Goal: Download file/media

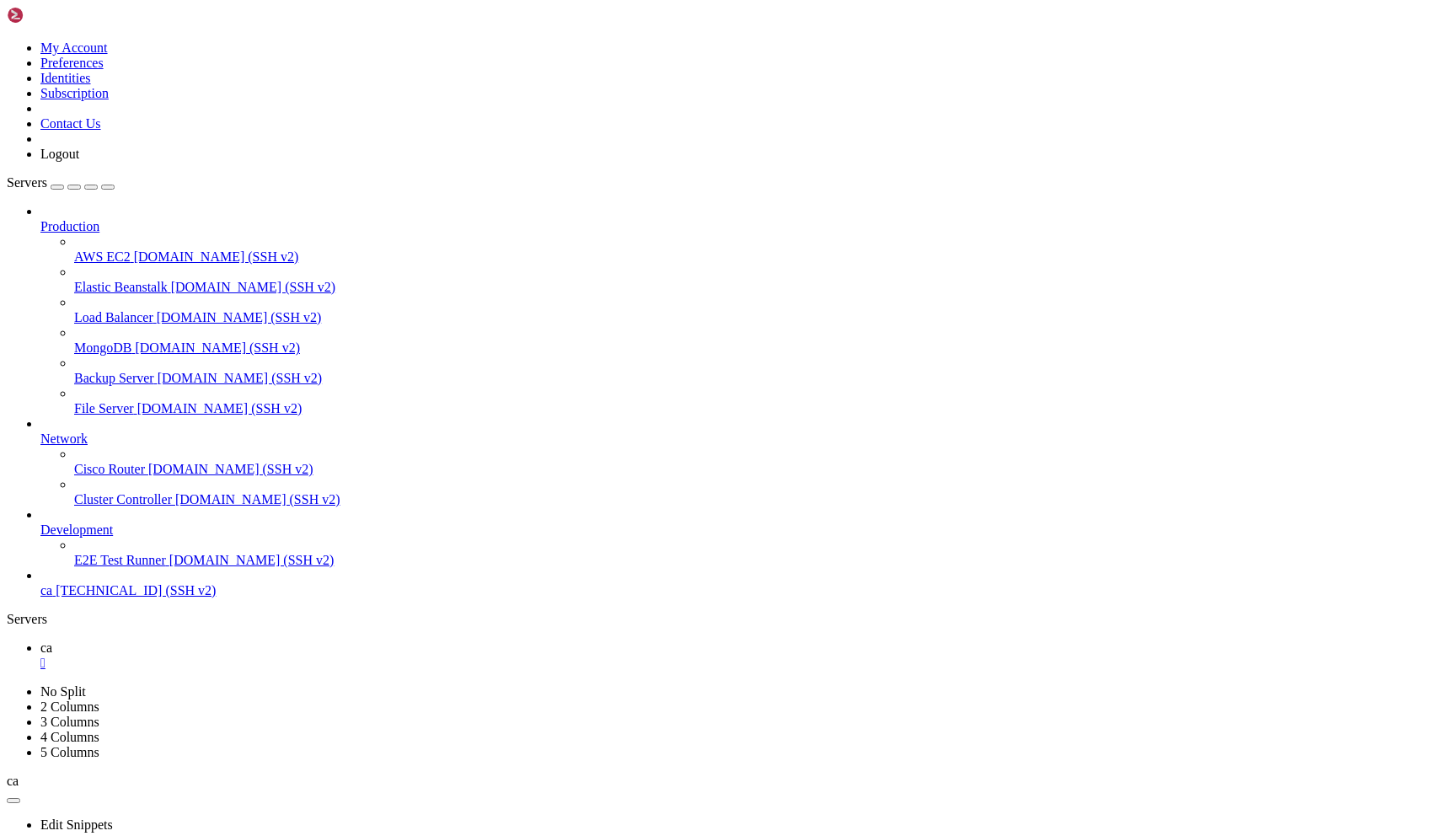
scroll to position [13, 0]
click at [7, 41] on link at bounding box center [7, 41] width 0 height 0
click at [80, 161] on link "Logout" at bounding box center [60, 153] width 39 height 15
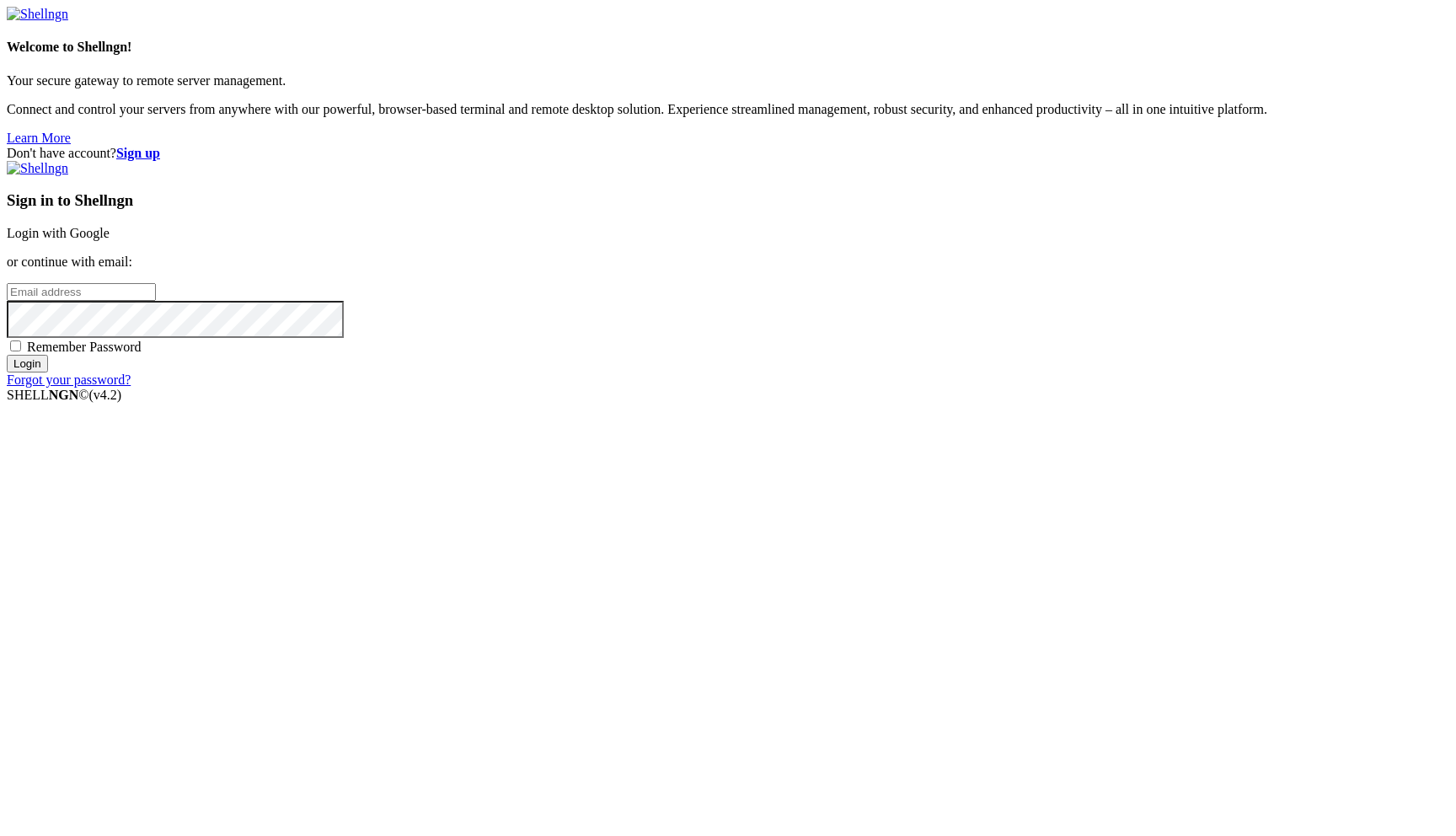
click at [110, 240] on link "Login with Google" at bounding box center [58, 233] width 103 height 15
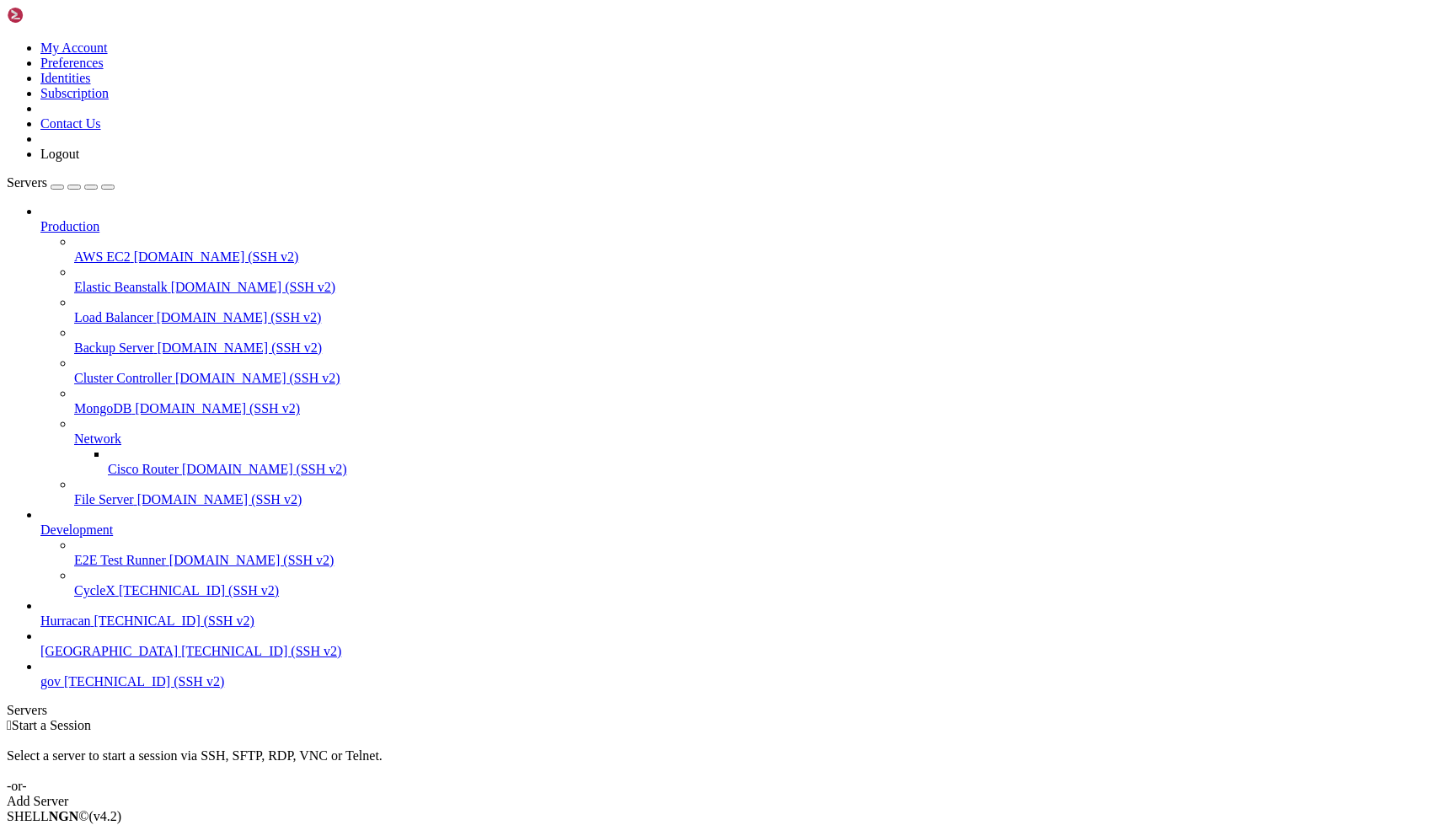
click at [91, 627] on span "Hurracan" at bounding box center [66, 621] width 50 height 15
click at [276, 731] on link "Hurracan " at bounding box center [745, 746] width 1409 height 30
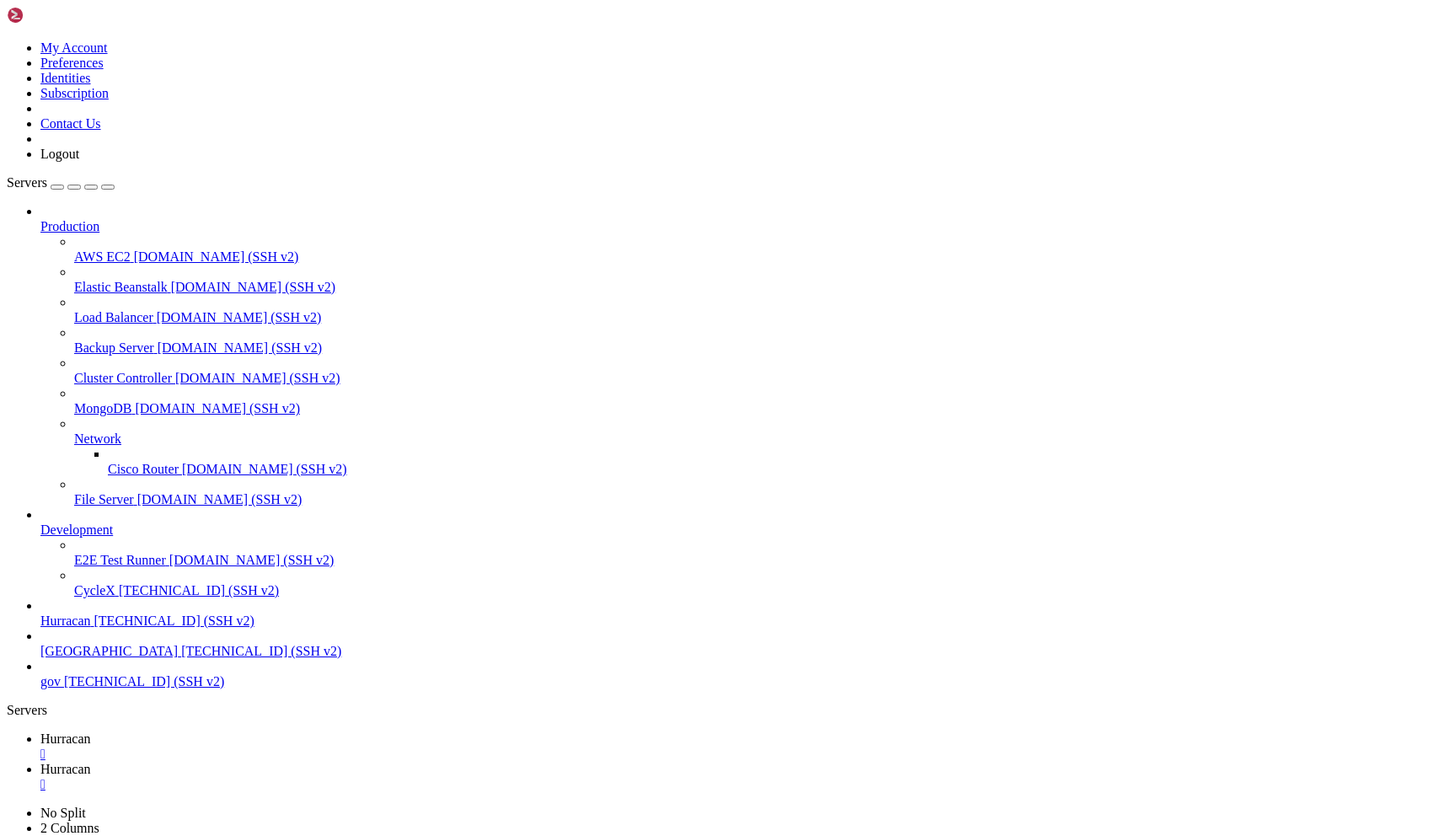
click at [91, 762] on span "Hurracan" at bounding box center [66, 768] width 50 height 15
click at [263, 731] on link "Hurracan " at bounding box center [745, 746] width 1409 height 30
click at [91, 762] on span "Hurracan" at bounding box center [66, 768] width 50 height 15
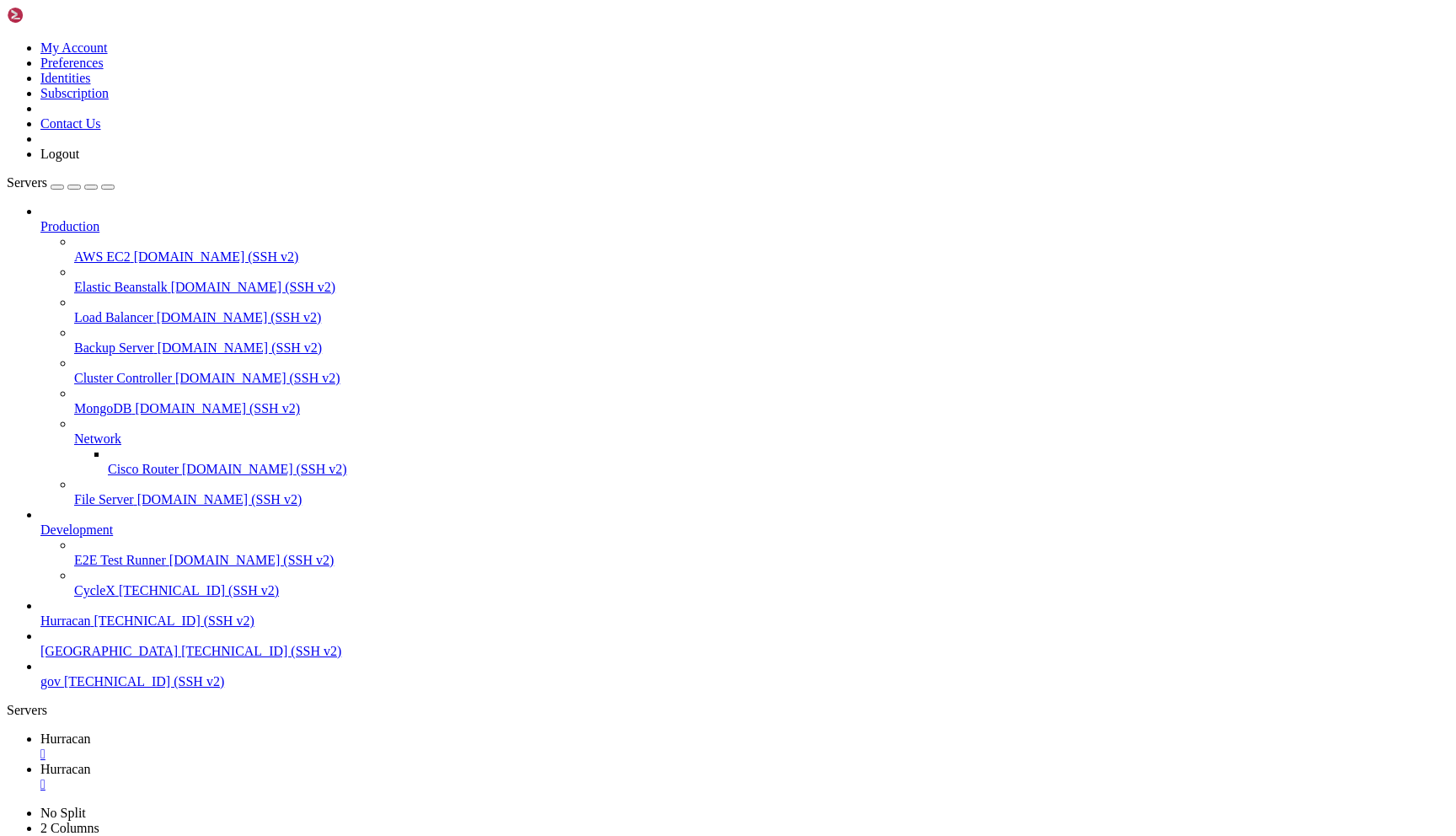
click at [41, 731] on icon at bounding box center [41, 738] width 0 height 15
click at [91, 762] on span "Hurracan" at bounding box center [66, 768] width 50 height 15
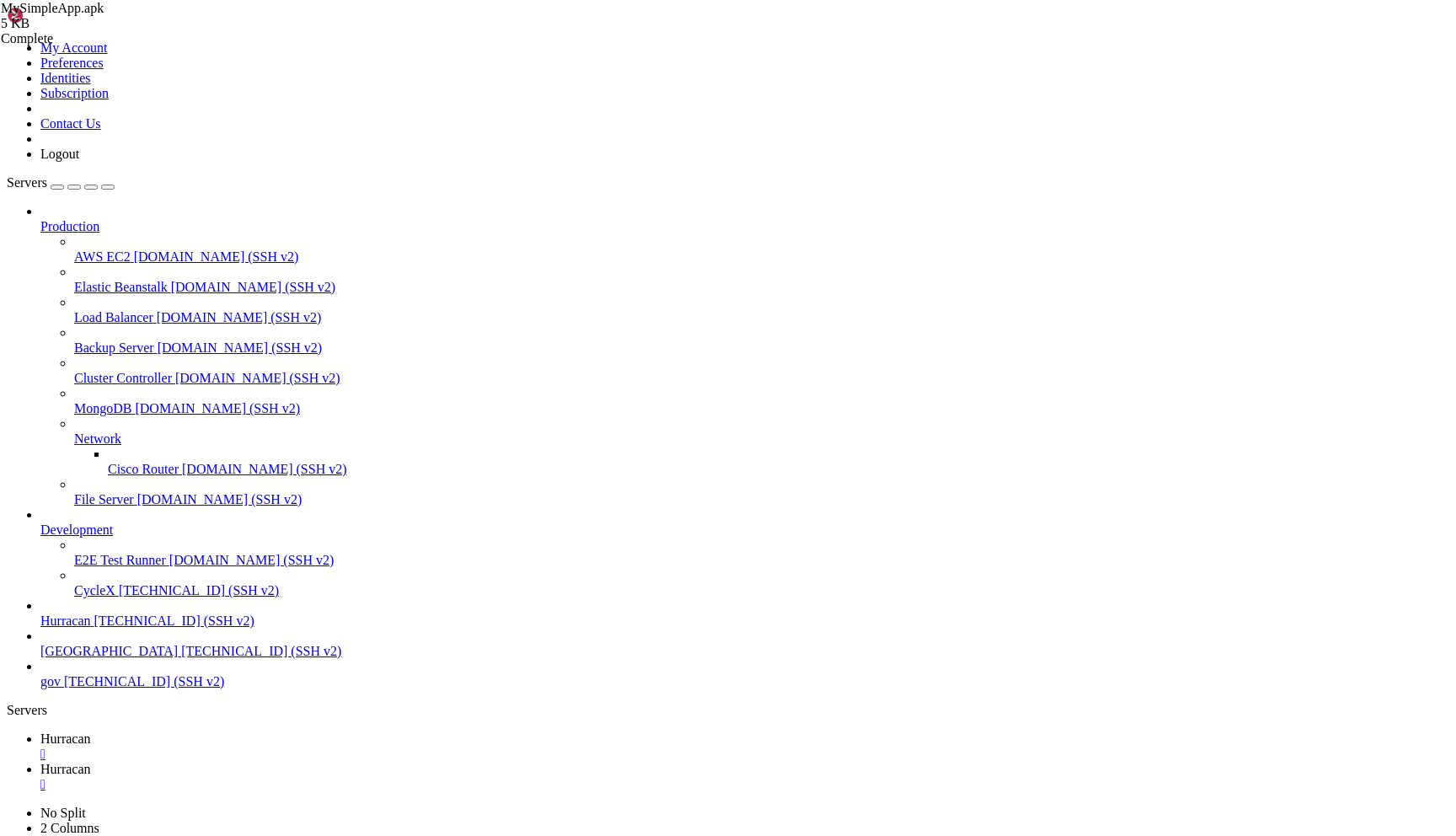
click at [274, 731] on link "Hurracan " at bounding box center [745, 746] width 1409 height 30
click at [358, 762] on link "Hurracan " at bounding box center [745, 776] width 1409 height 30
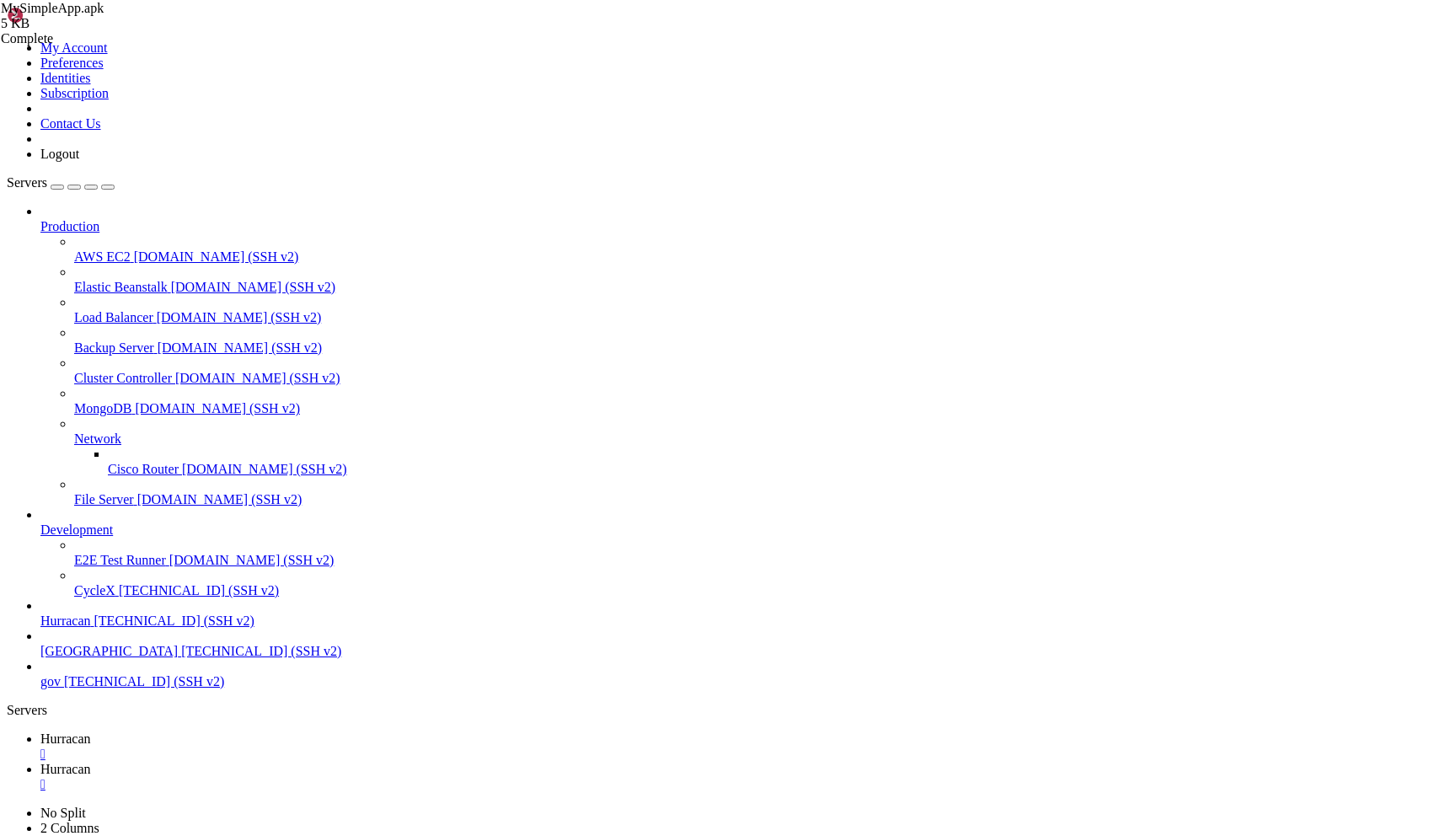
drag, startPoint x: 462, startPoint y: 56, endPoint x: 347, endPoint y: 52, distance: 115.1
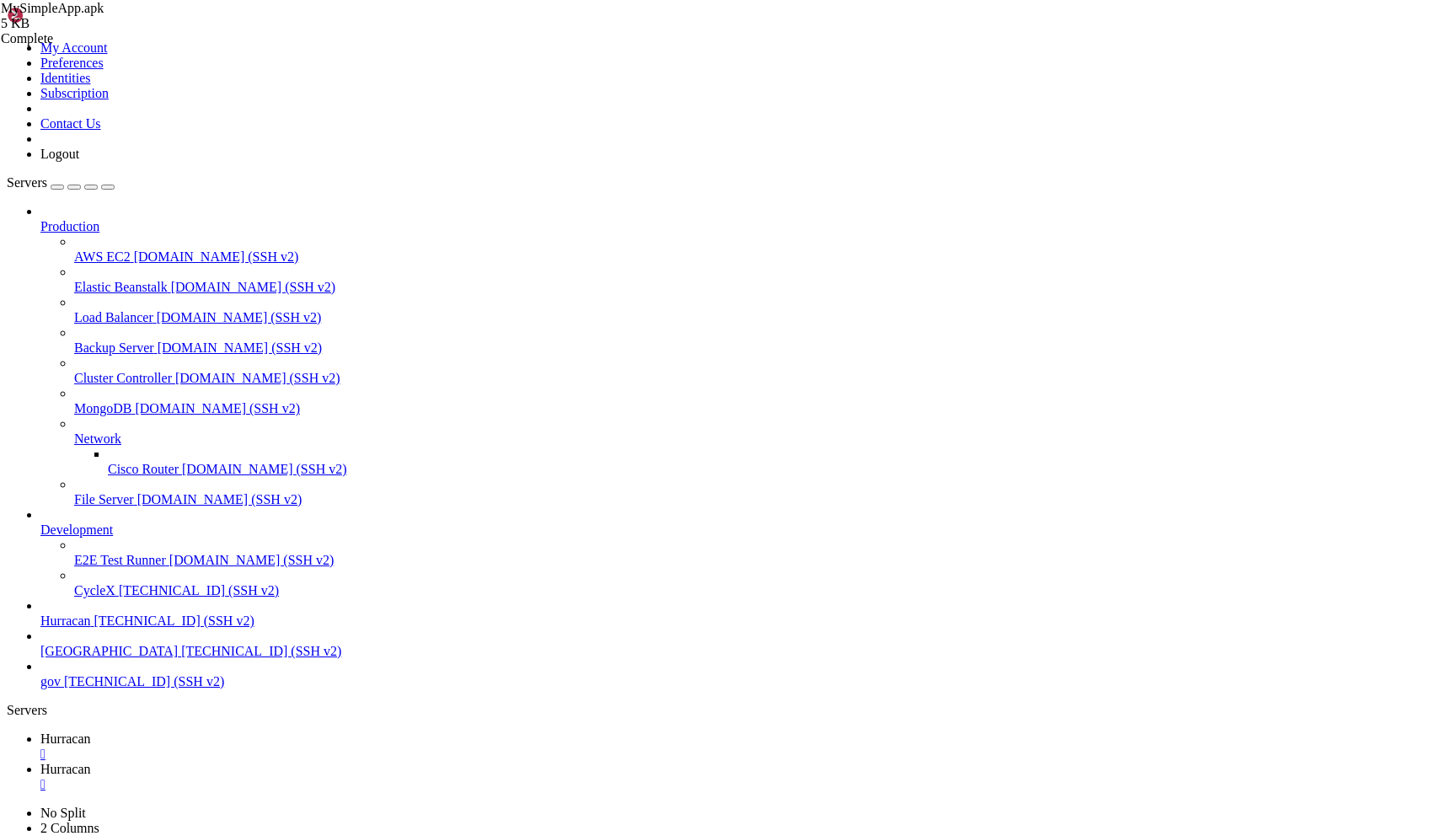
click at [91, 731] on span "Hurracan" at bounding box center [66, 738] width 50 height 15
click at [367, 762] on link "Hurracan " at bounding box center [745, 776] width 1409 height 30
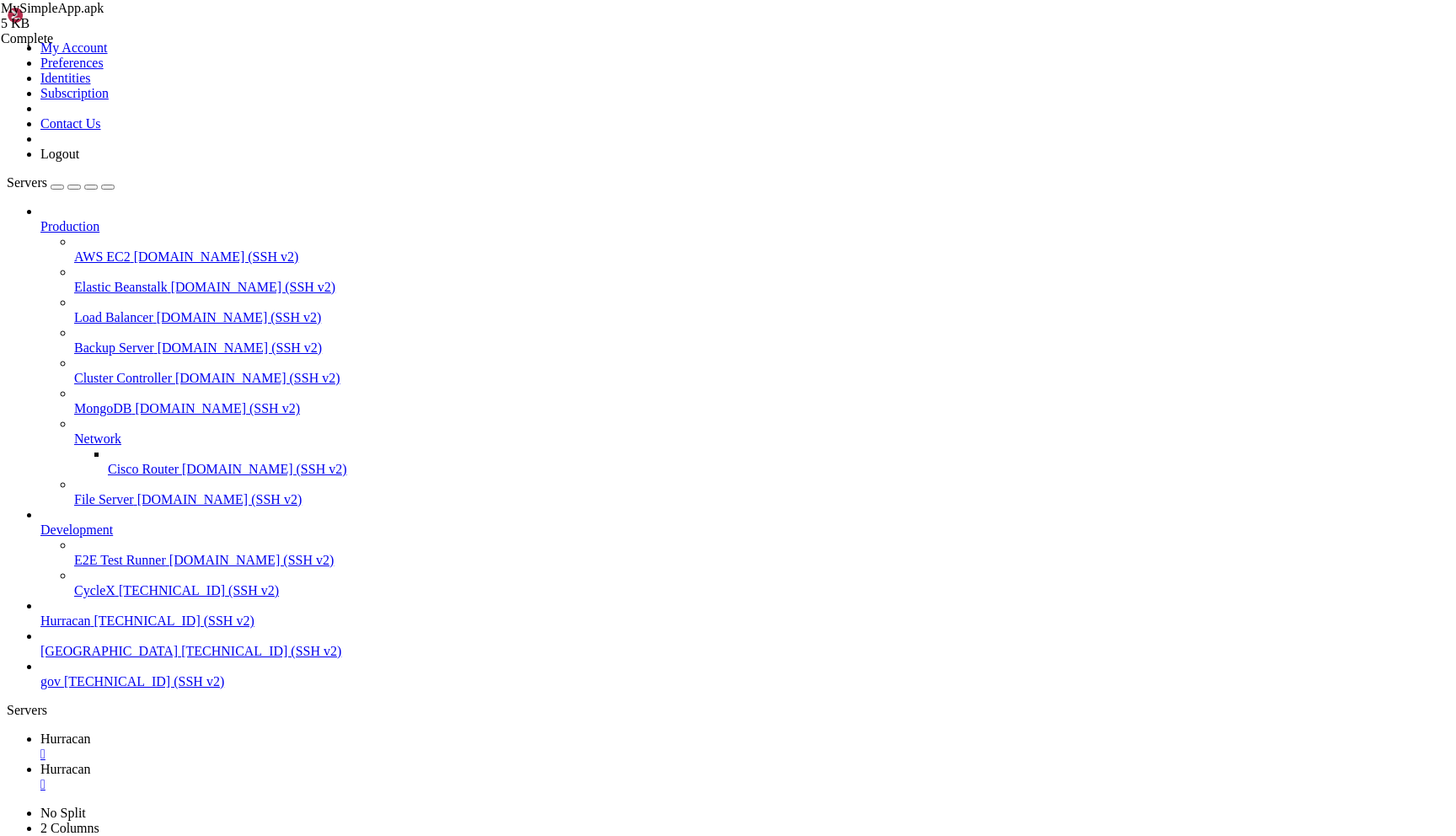
scroll to position [0, 0]
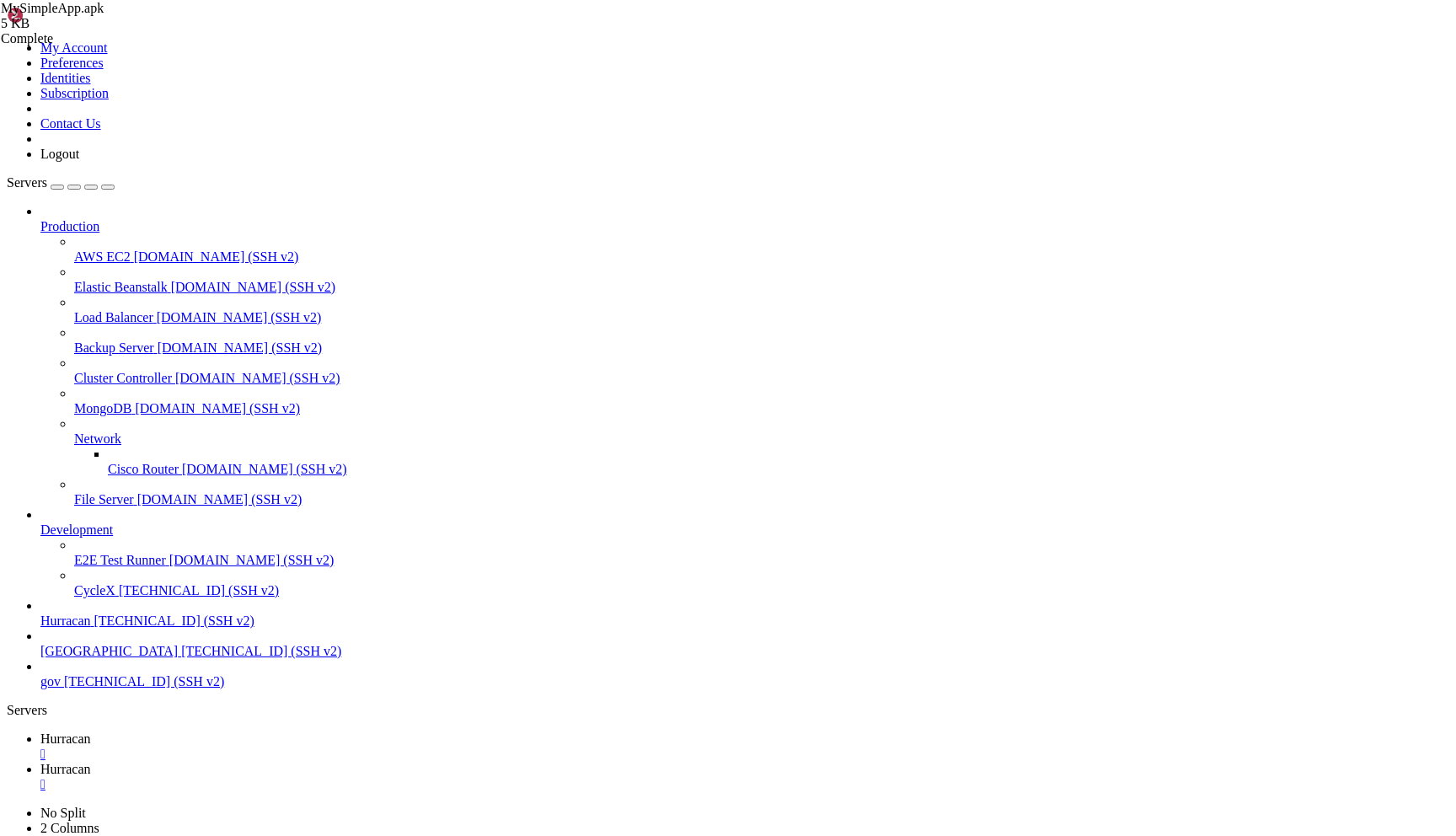
type input "/home/admin/SimpleApp/build"
click at [265, 731] on link "Hurracan " at bounding box center [745, 746] width 1409 height 30
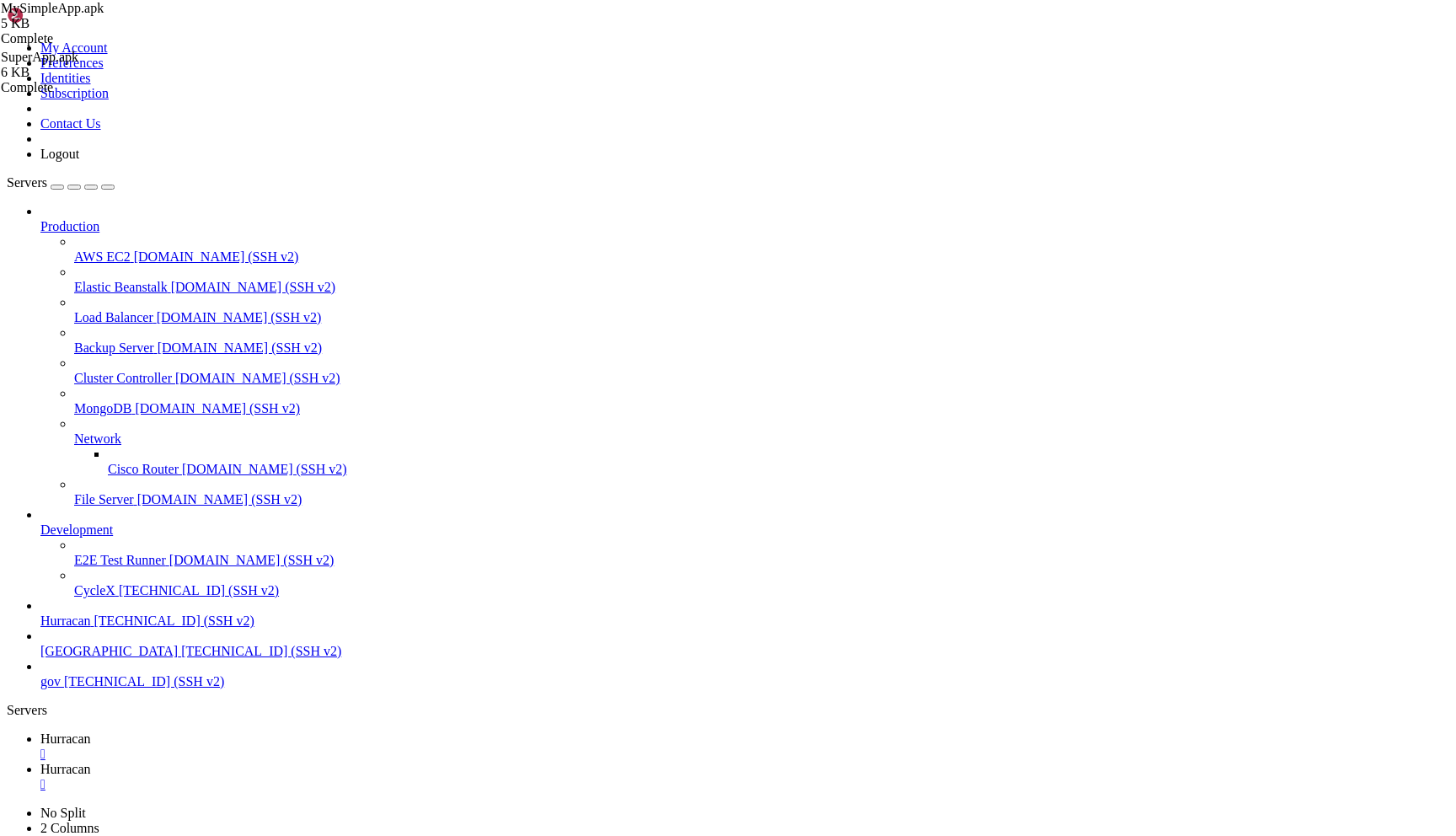
scroll to position [7231, 0]
click at [359, 762] on link "Hurracan " at bounding box center [745, 776] width 1409 height 30
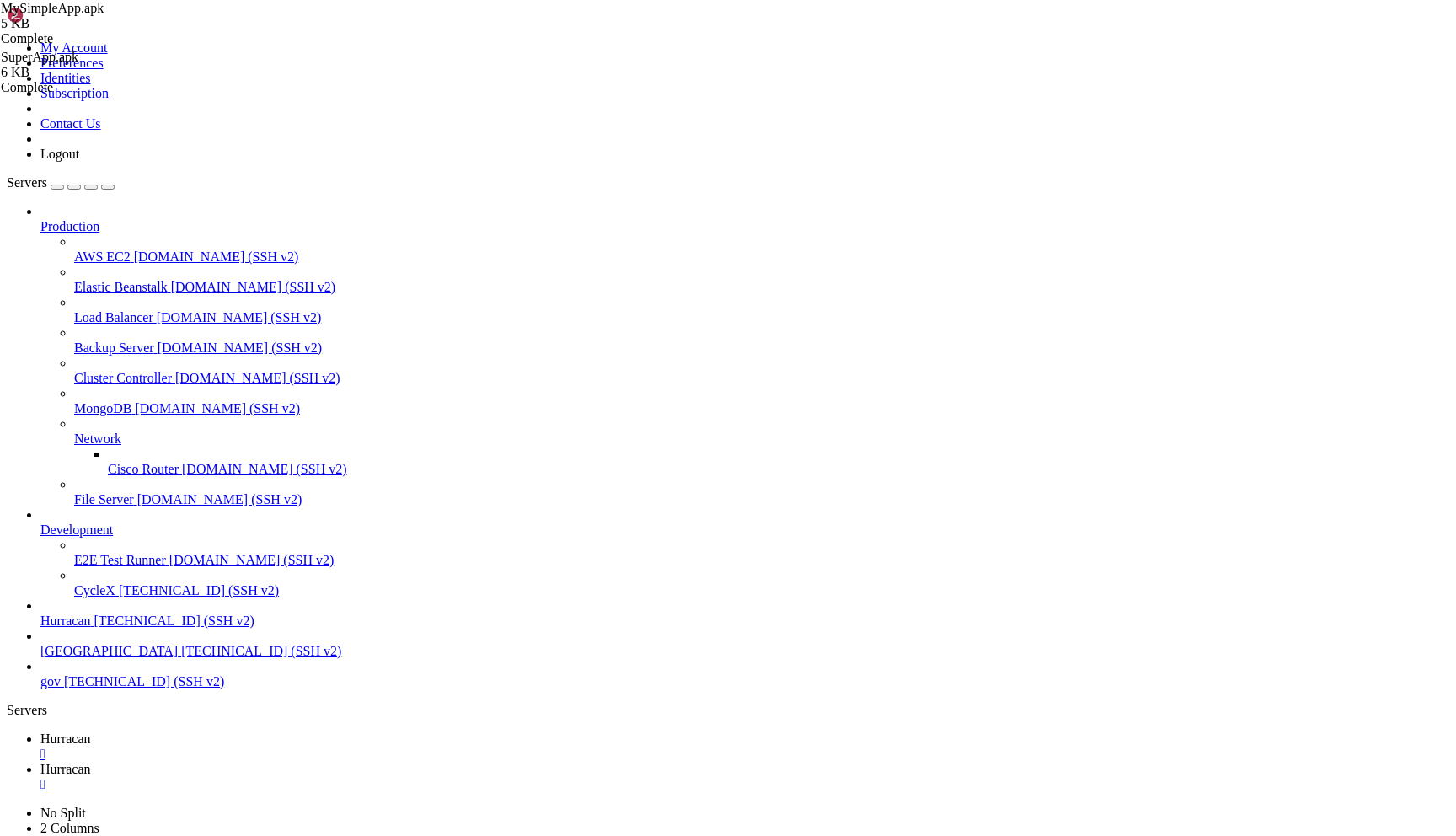
drag, startPoint x: 442, startPoint y: 51, endPoint x: 345, endPoint y: 64, distance: 97.9
drag, startPoint x: 418, startPoint y: 61, endPoint x: 345, endPoint y: 54, distance: 73.3
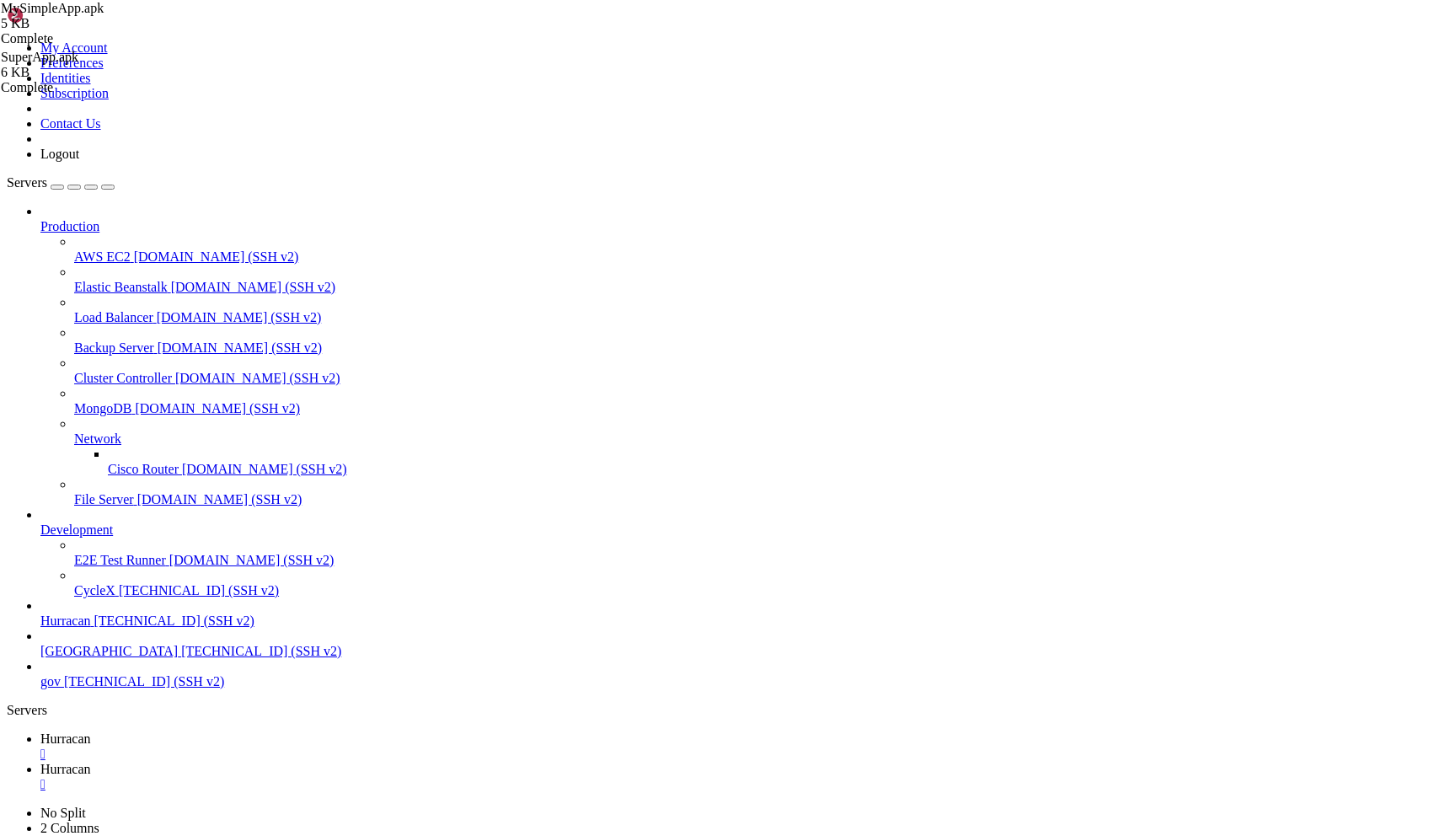
click at [91, 731] on span "Hurracan" at bounding box center [66, 738] width 50 height 15
click at [91, 762] on span "Hurracan" at bounding box center [66, 768] width 50 height 15
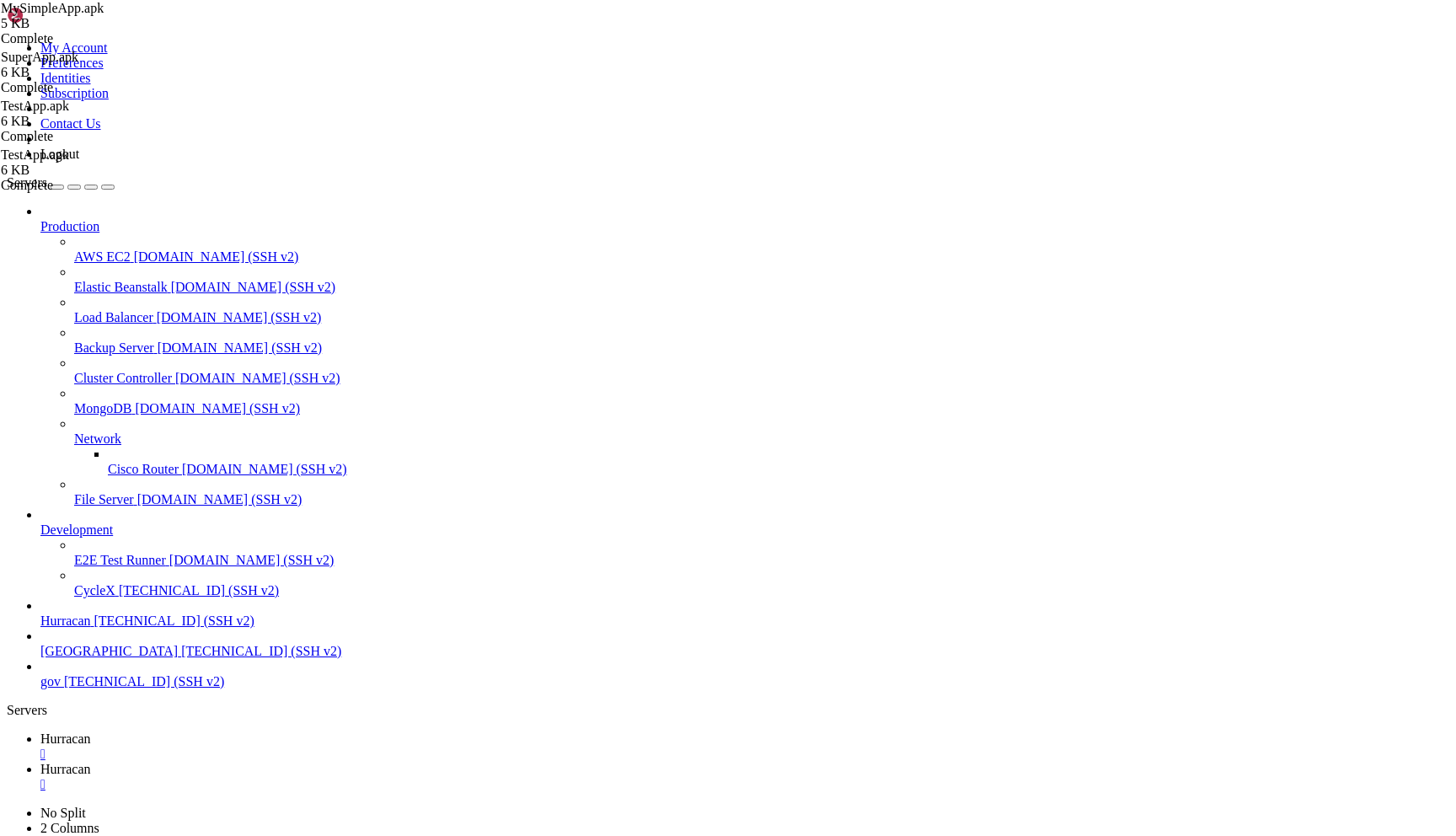
drag, startPoint x: 426, startPoint y: 61, endPoint x: 342, endPoint y: 58, distance: 84.1
click at [279, 731] on link "Hurracan " at bounding box center [745, 746] width 1409 height 30
click at [364, 762] on link "Hurracan " at bounding box center [745, 776] width 1409 height 30
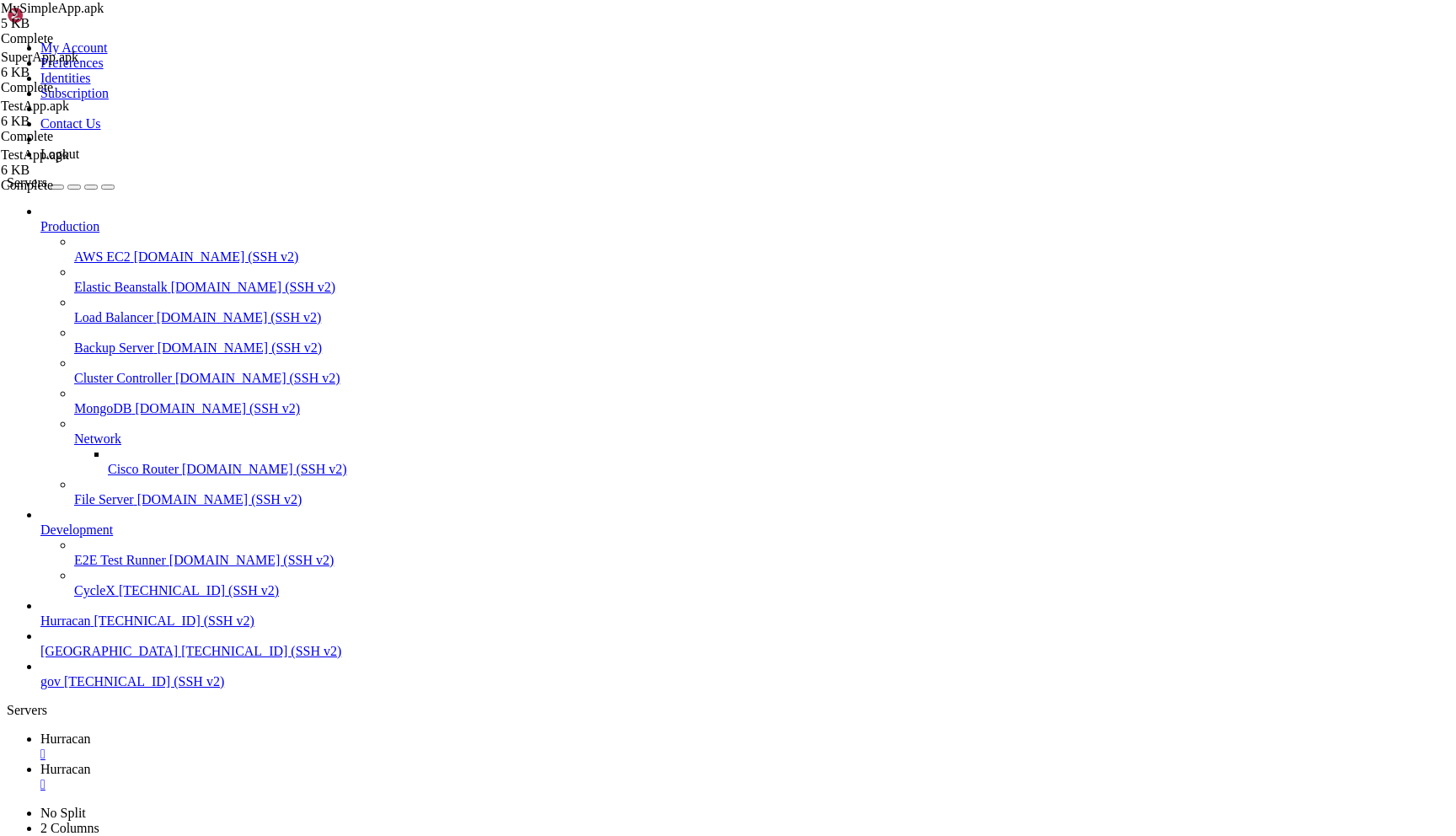
click at [91, 731] on span "Hurracan" at bounding box center [66, 738] width 50 height 15
click at [368, 762] on link "Hurracan " at bounding box center [745, 776] width 1409 height 30
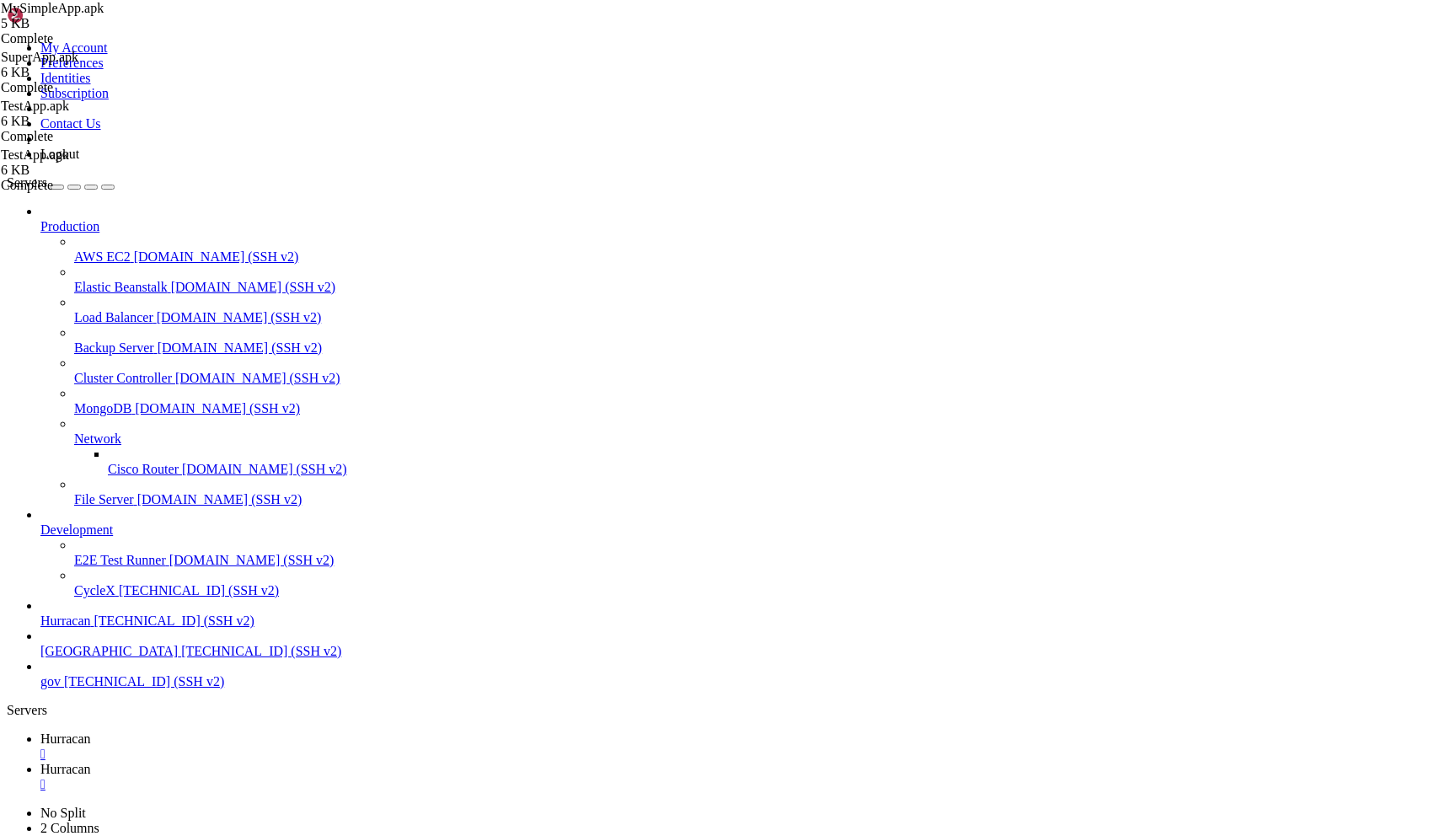
click at [91, 731] on span "Hurracan" at bounding box center [66, 738] width 50 height 15
click at [91, 762] on span "Hurracan" at bounding box center [66, 768] width 50 height 15
click at [91, 731] on span "Hurracan" at bounding box center [66, 738] width 50 height 15
click at [372, 762] on link "Hurracan " at bounding box center [745, 776] width 1409 height 30
click at [91, 731] on span "Hurracan" at bounding box center [66, 738] width 50 height 15
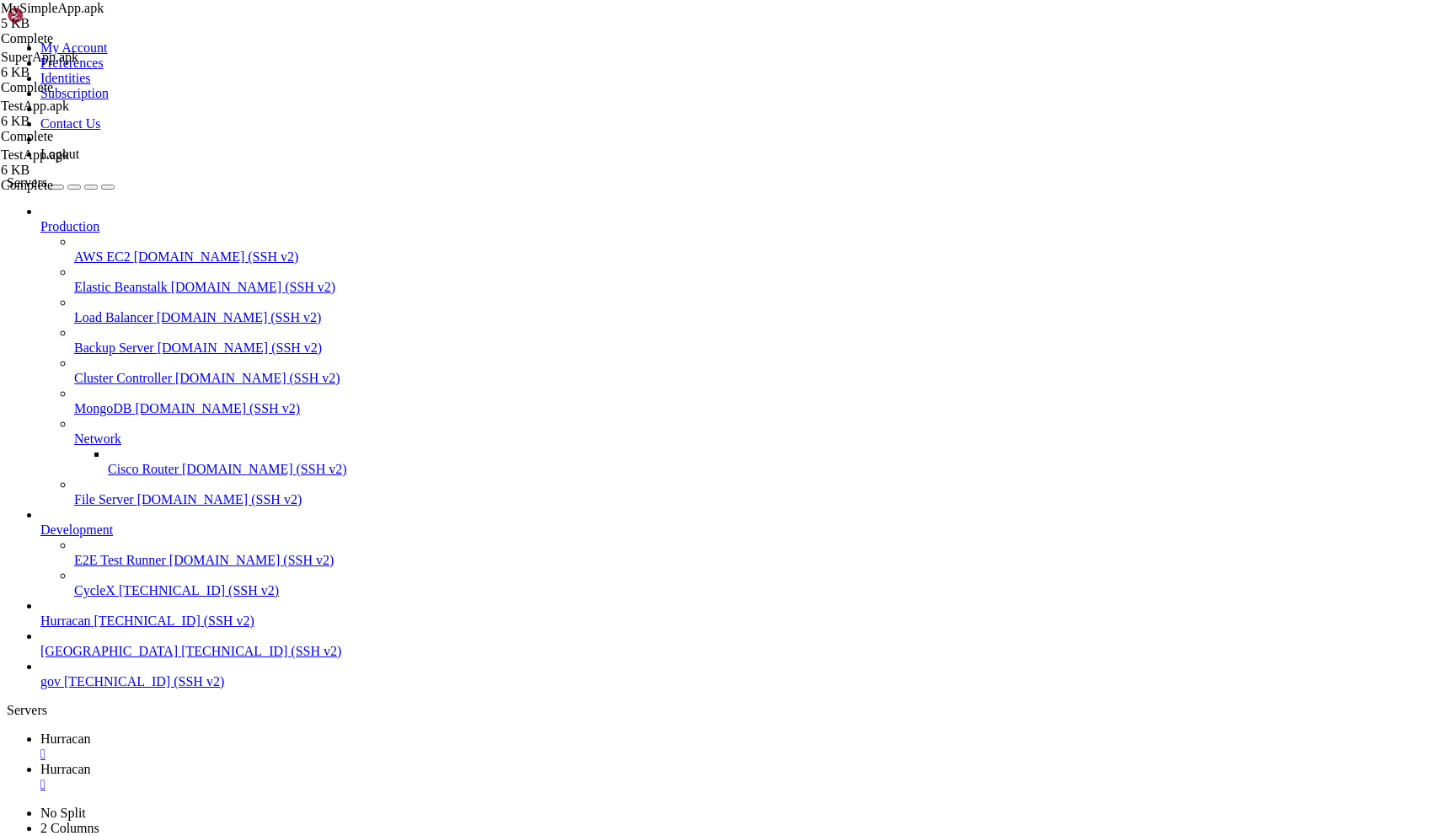
click at [379, 762] on link "Hurracan " at bounding box center [745, 776] width 1409 height 30
click at [91, 731] on span "Hurracan" at bounding box center [66, 738] width 50 height 15
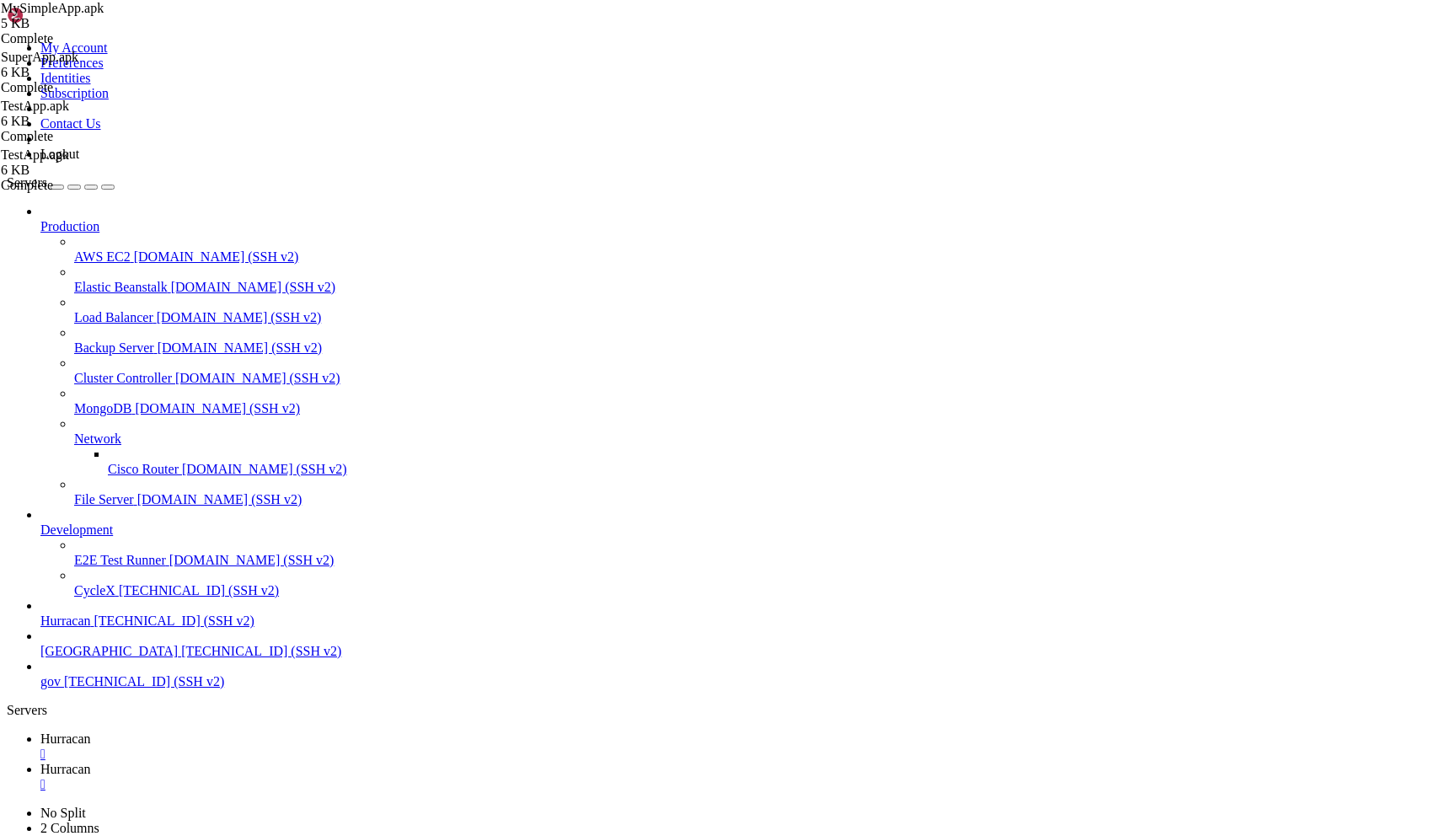
click at [91, 762] on span "Hurracan" at bounding box center [66, 768] width 50 height 15
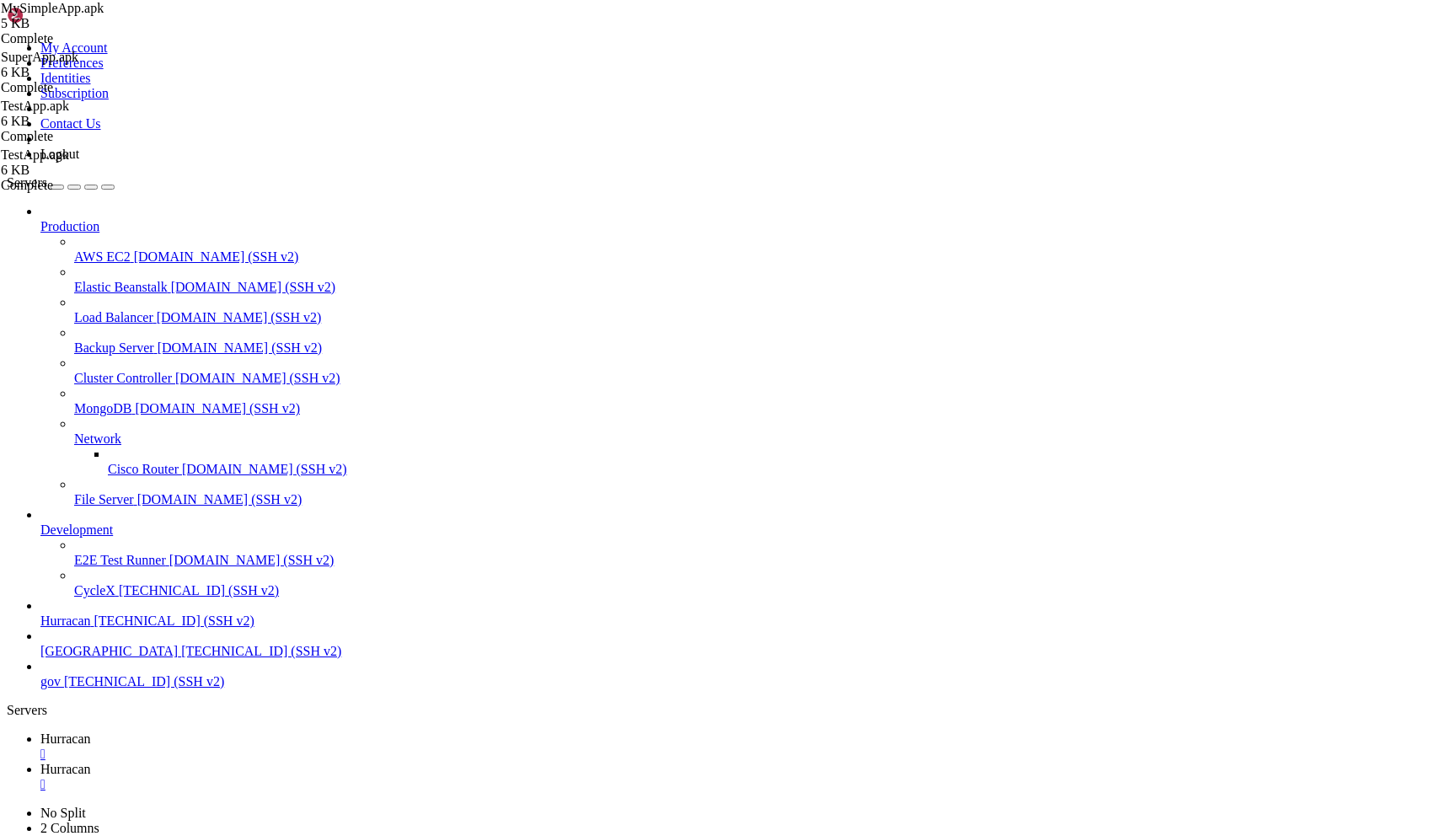
click at [91, 731] on span "Hurracan" at bounding box center [66, 738] width 50 height 15
click at [91, 762] on span "Hurracan" at bounding box center [66, 768] width 50 height 15
click at [91, 731] on span "Hurracan" at bounding box center [66, 738] width 50 height 15
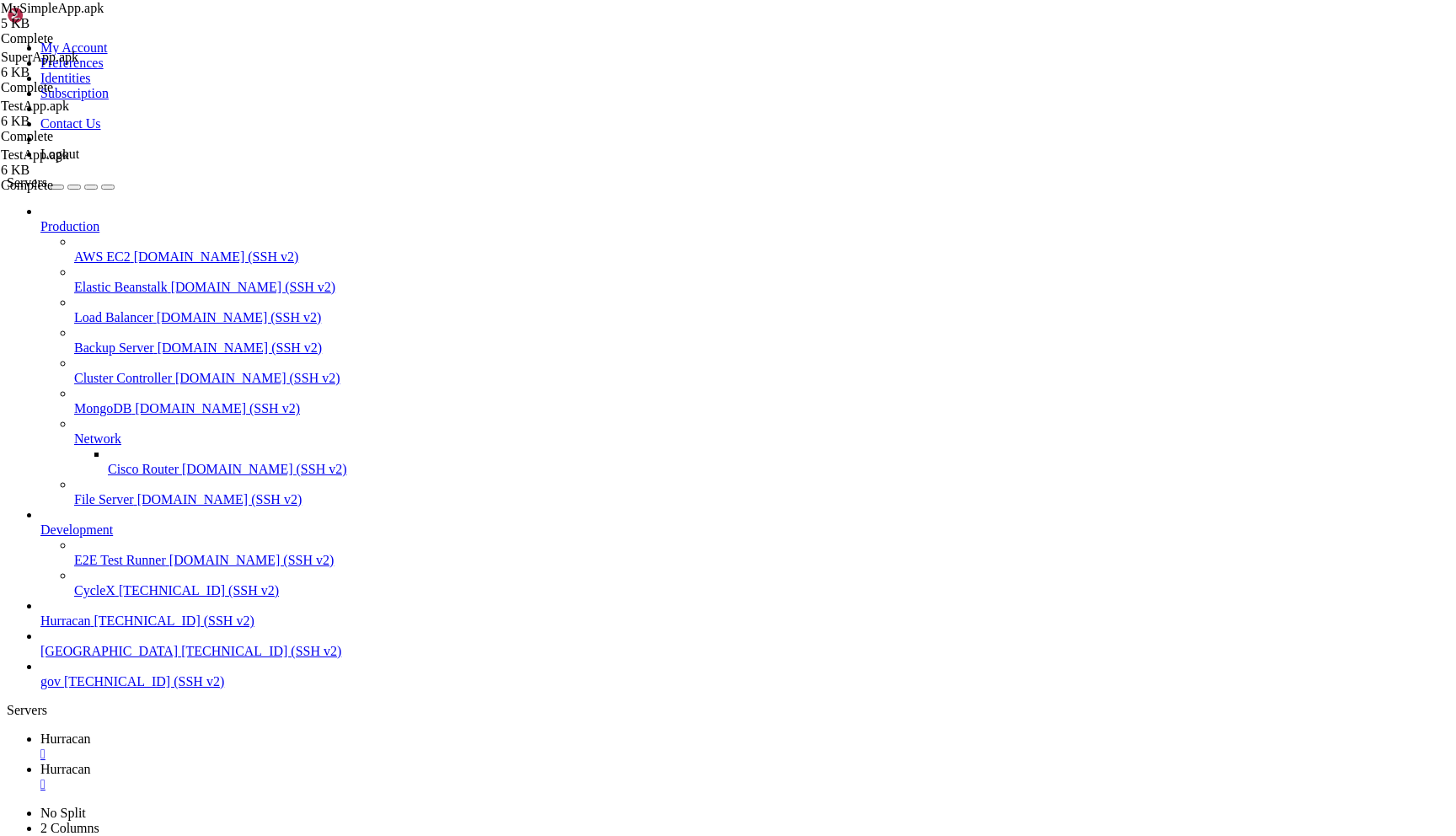
scroll to position [10546, 0]
click at [346, 762] on link "Hurracan " at bounding box center [745, 776] width 1409 height 30
type input "/home/admin"
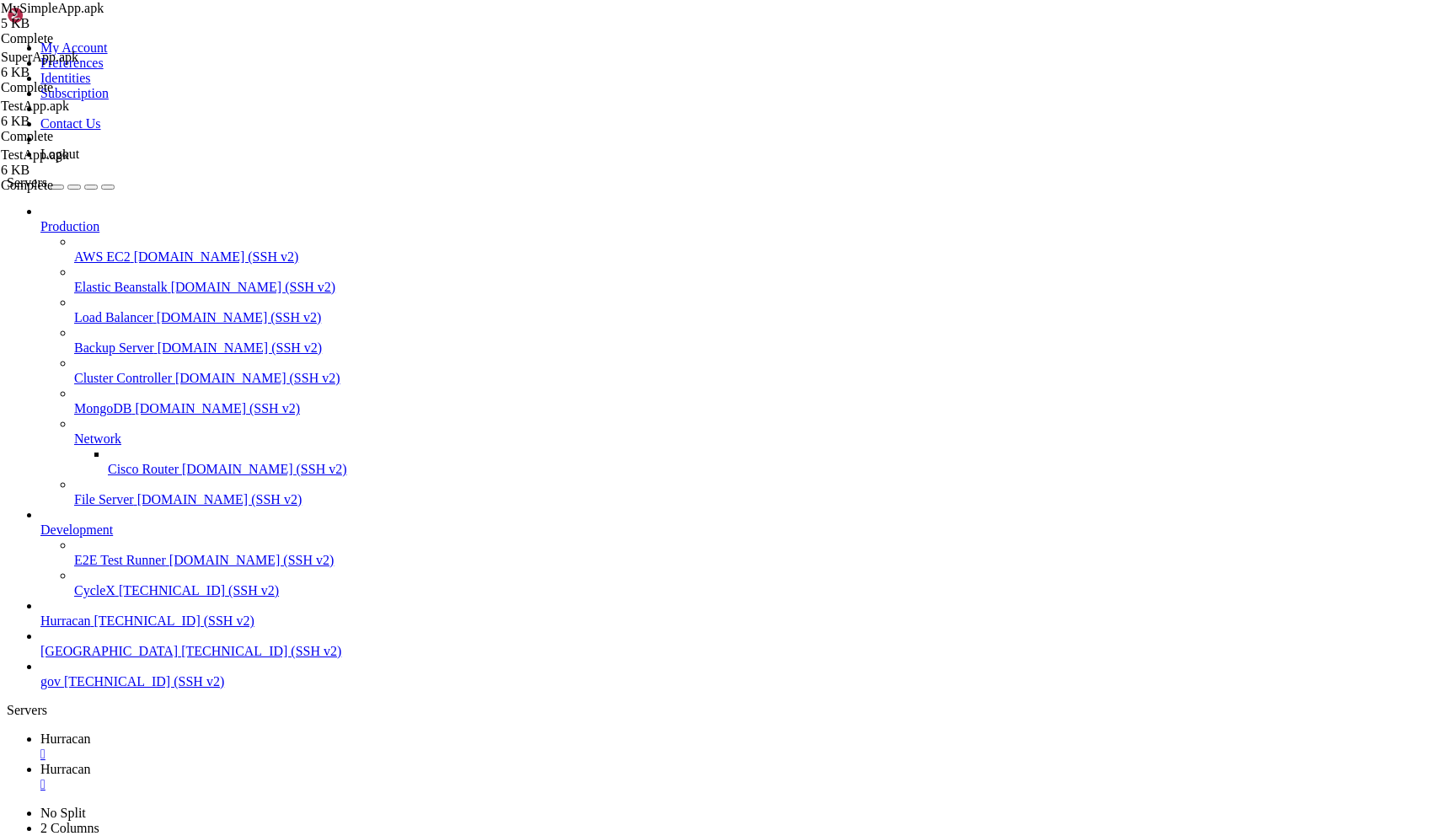
scroll to position [2517, 0]
click at [91, 731] on span "Hurracan" at bounding box center [66, 738] width 50 height 15
